Goal: Entertainment & Leisure: Consume media (video, audio)

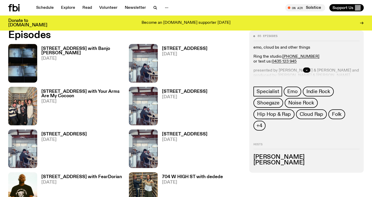
scroll to position [254, 0]
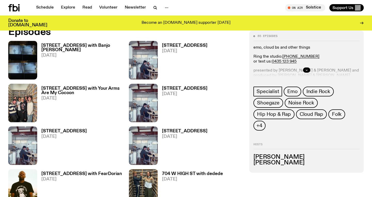
click at [191, 87] on h3 "704 W HIGH ST" at bounding box center [185, 88] width 46 height 4
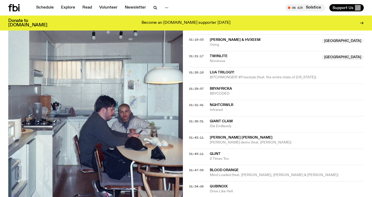
scroll to position [601, 0]
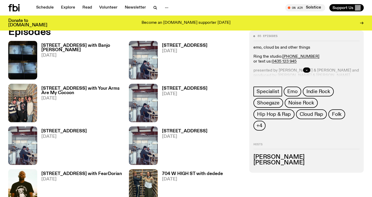
scroll to position [282, 0]
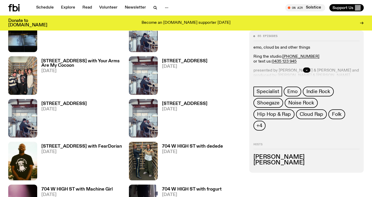
click at [42, 112] on link "704 W HIGH ST 20.07.25" at bounding box center [62, 120] width 50 height 36
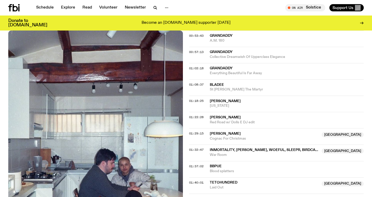
scroll to position [521, 0]
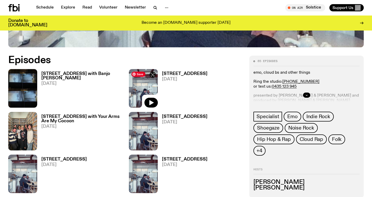
scroll to position [226, 0]
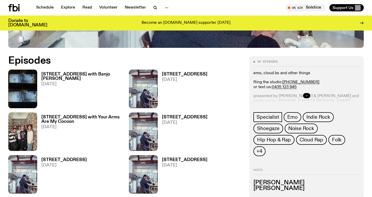
click at [308, 95] on button "button" at bounding box center [306, 95] width 7 height 5
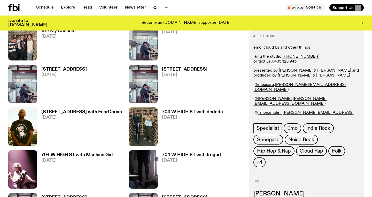
scroll to position [319, 0]
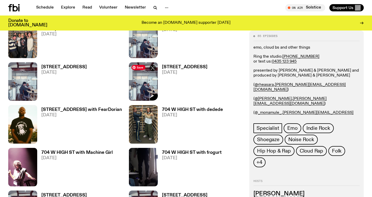
click at [150, 67] on span at bounding box center [153, 68] width 6 height 6
click at [148, 78] on img at bounding box center [143, 81] width 29 height 39
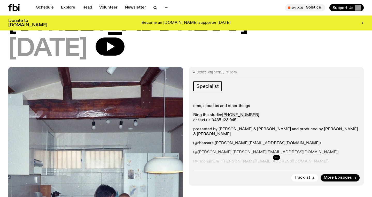
scroll to position [35, 0]
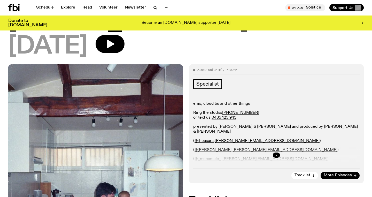
click at [277, 157] on button "button" at bounding box center [276, 155] width 7 height 5
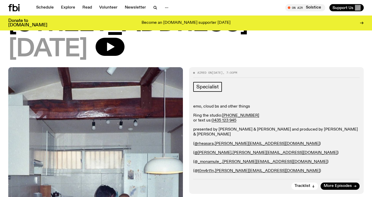
scroll to position [0, 0]
